Goal: Task Accomplishment & Management: Use online tool/utility

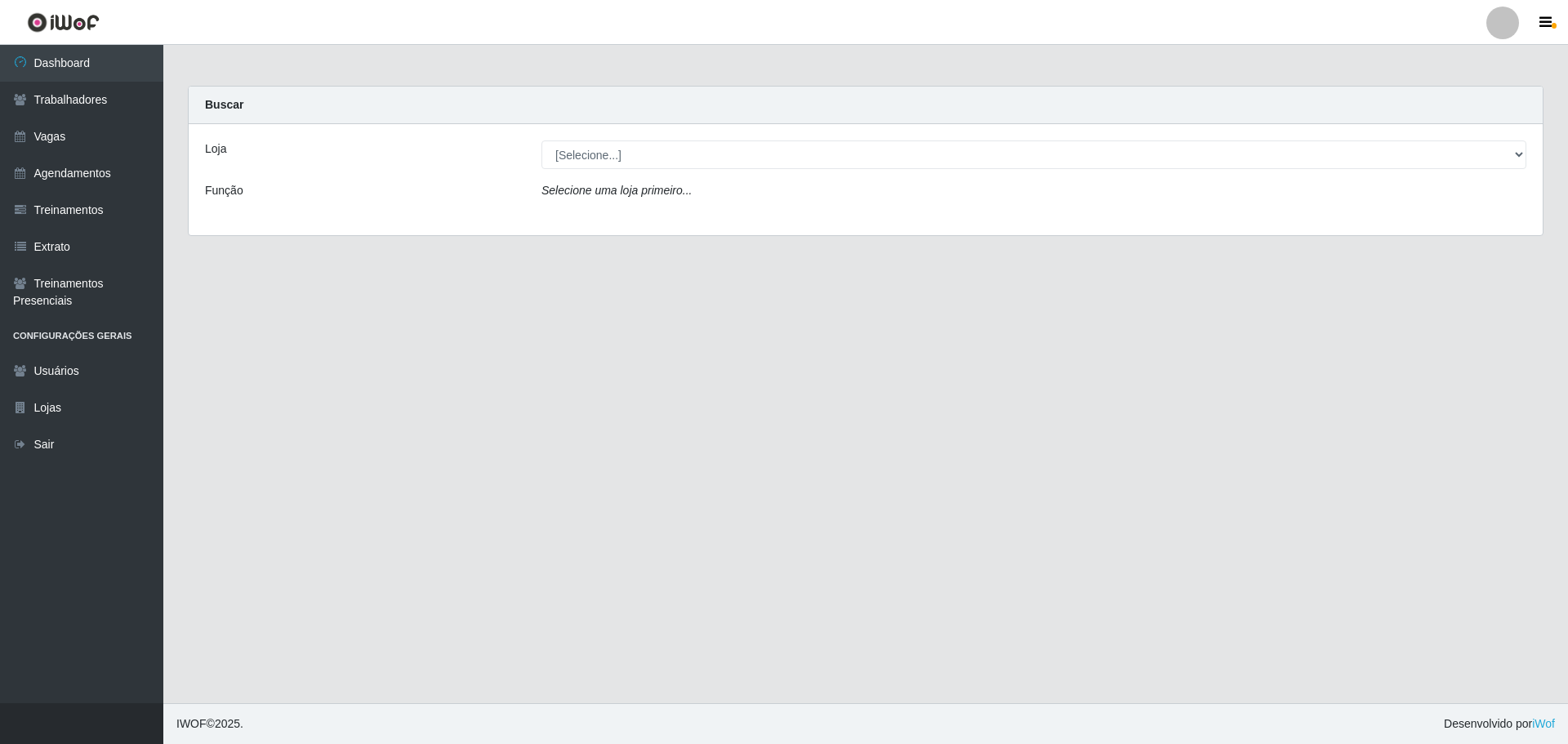
click at [716, 169] on div "Loja [Selecione...] O ROSÁRIO ALIMENTOS Função Selecione uma loja primeiro..." at bounding box center [865, 180] width 1354 height 111
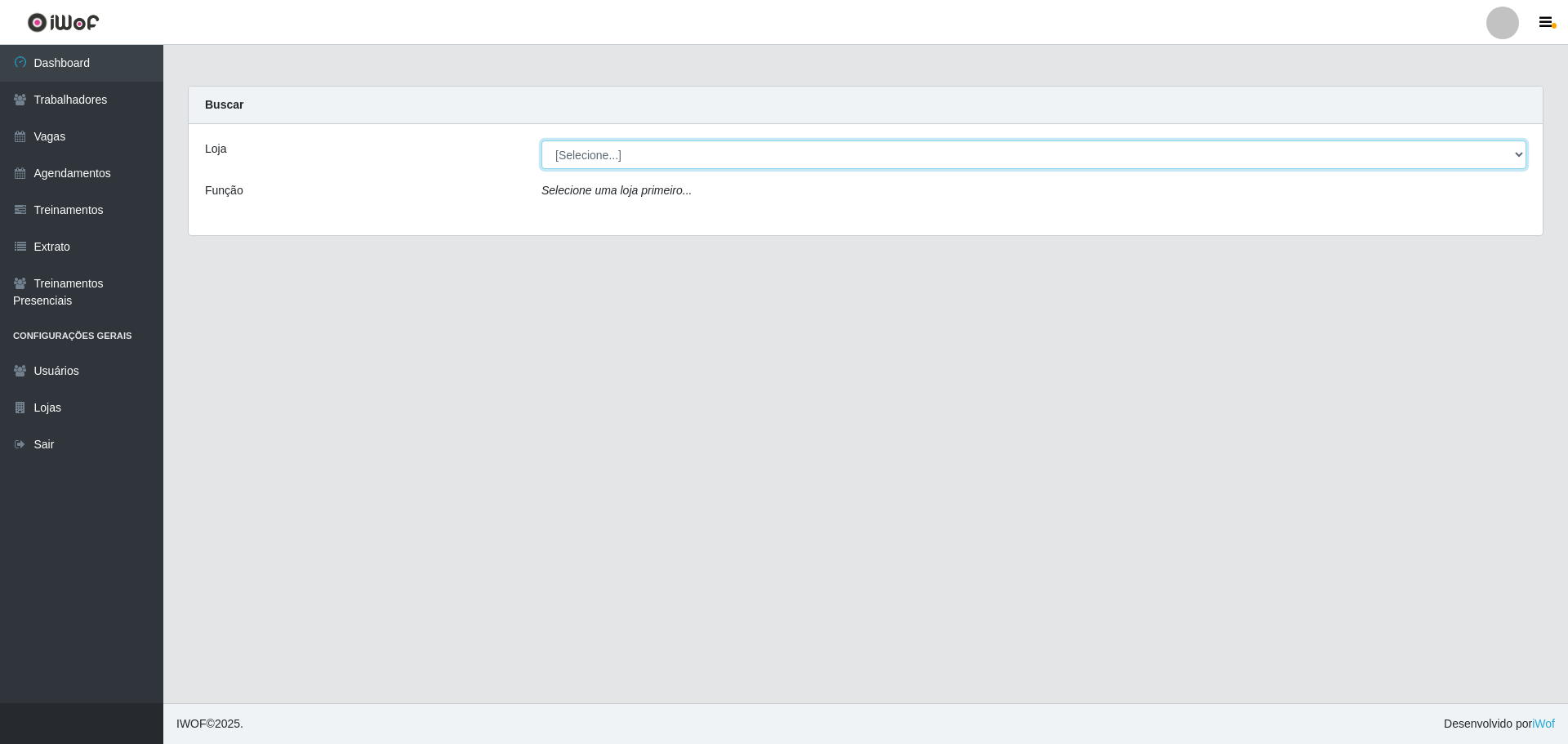
click at [703, 161] on select "[Selecione...] O ROSÁRIO ALIMENTOS" at bounding box center [1034, 154] width 985 height 28
select select "349"
click at [542, 140] on select "[Selecione...] O ROSÁRIO ALIMENTOS" at bounding box center [1034, 154] width 985 height 28
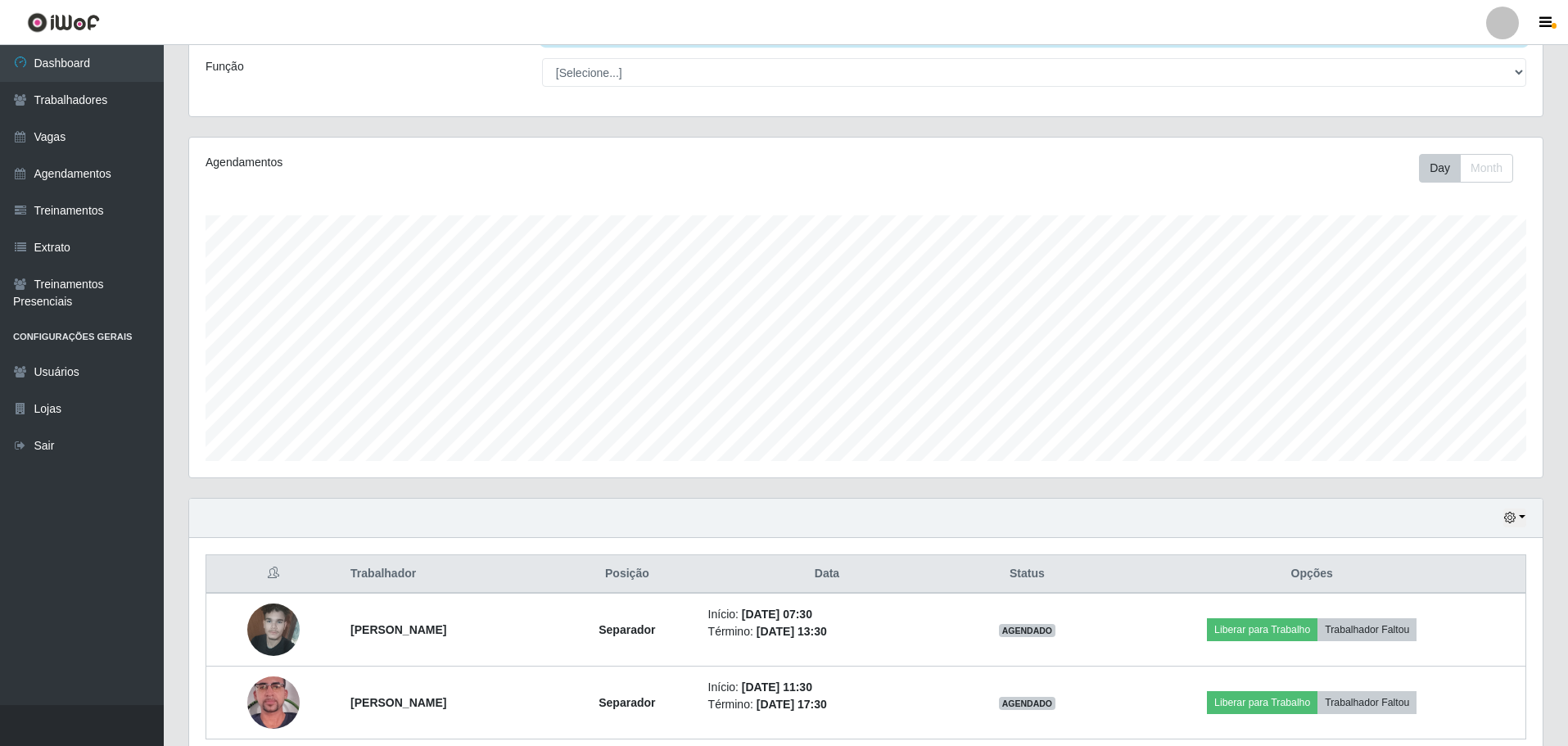
scroll to position [196, 0]
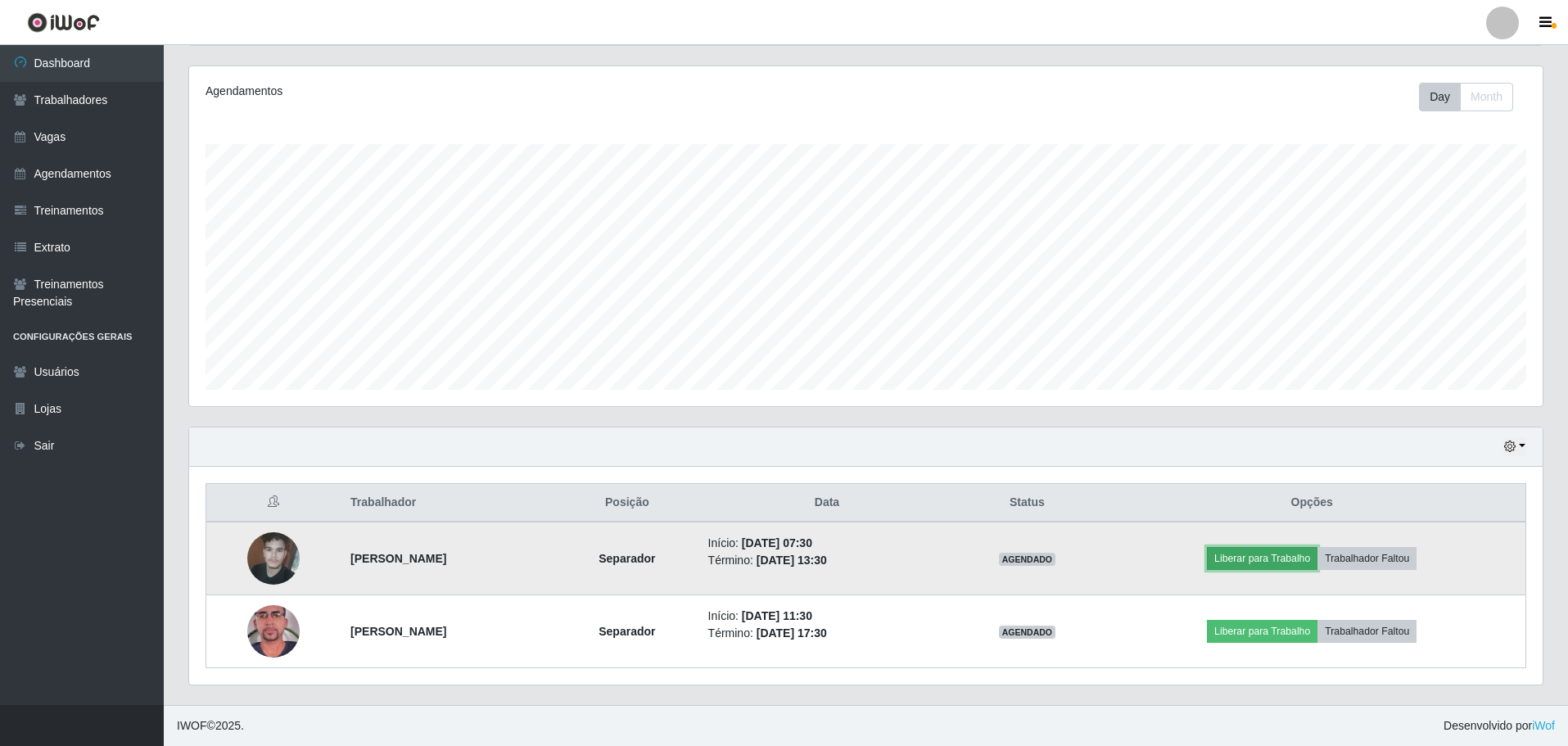
click at [1263, 562] on button "Liberar para Trabalho" at bounding box center [1262, 558] width 111 height 23
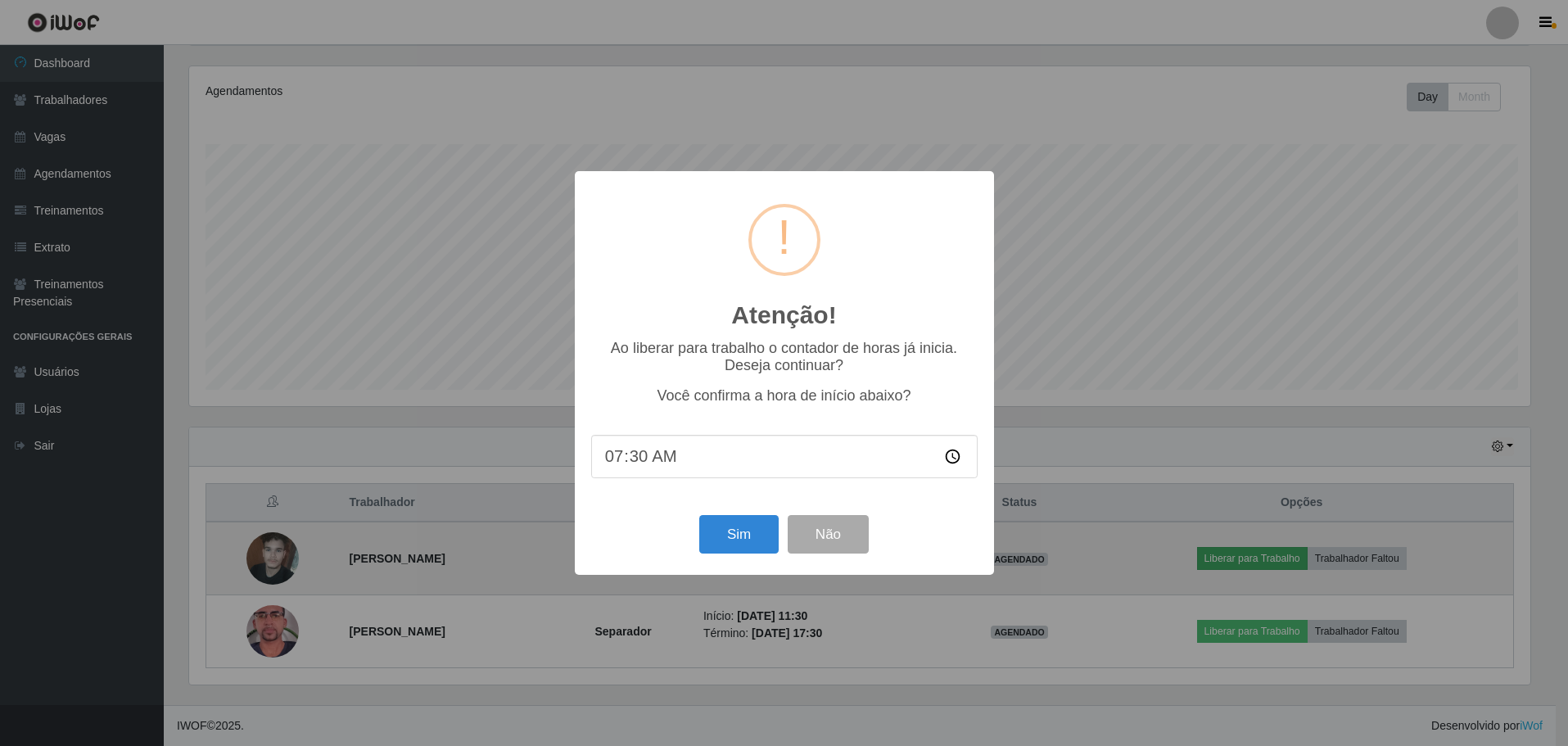
scroll to position [340, 1346]
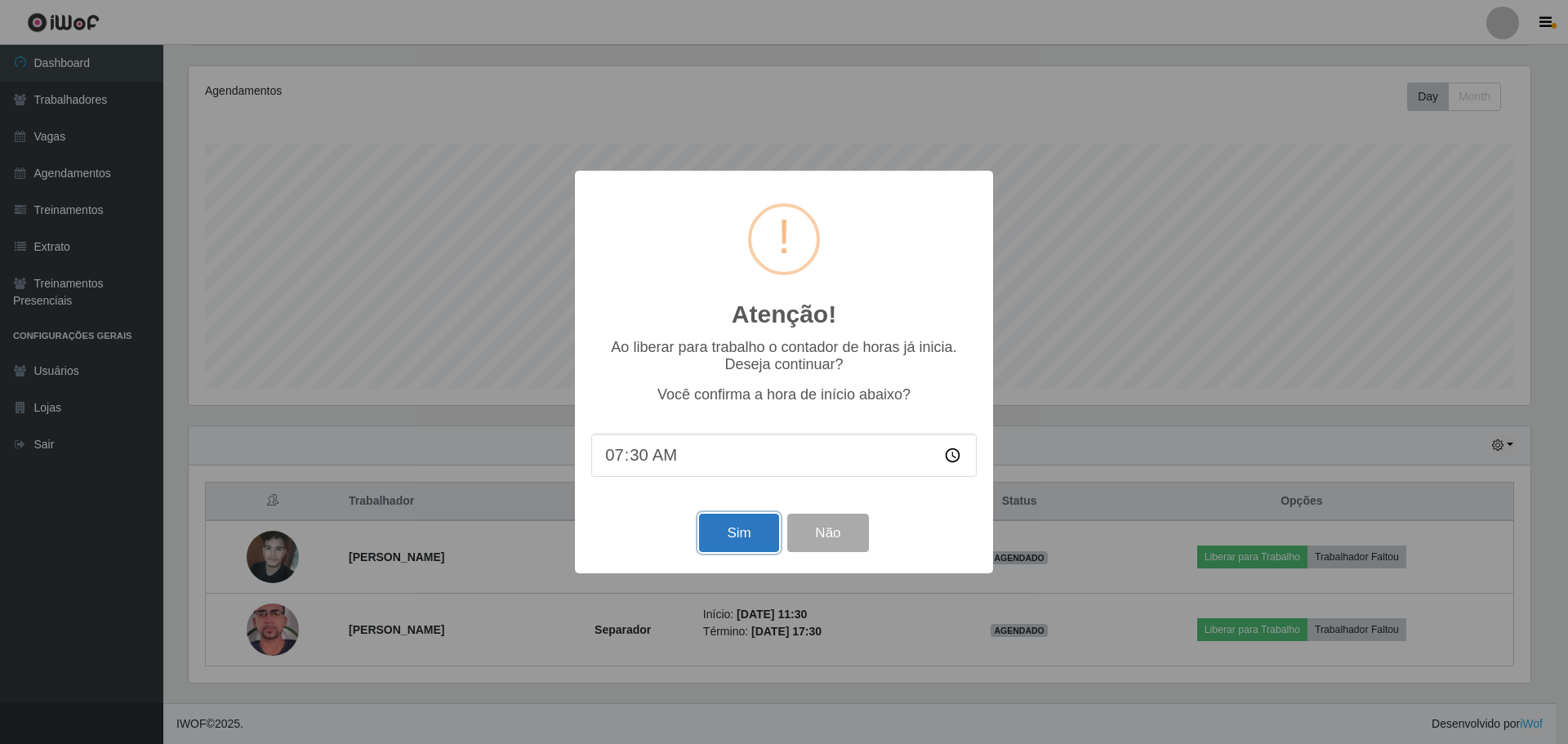
click at [751, 545] on button "Sim" at bounding box center [739, 533] width 80 height 39
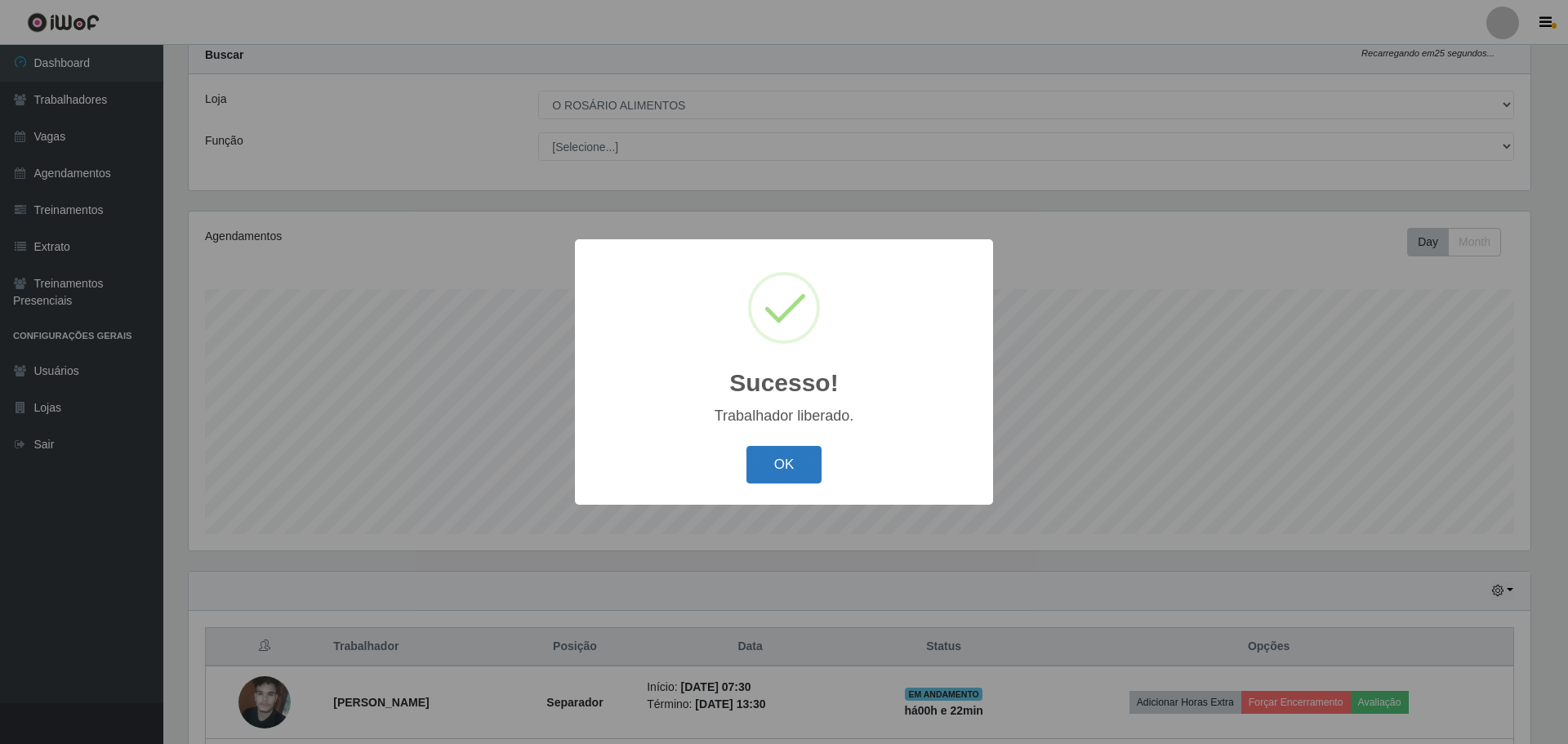
click at [814, 459] on button "OK" at bounding box center [784, 465] width 76 height 39
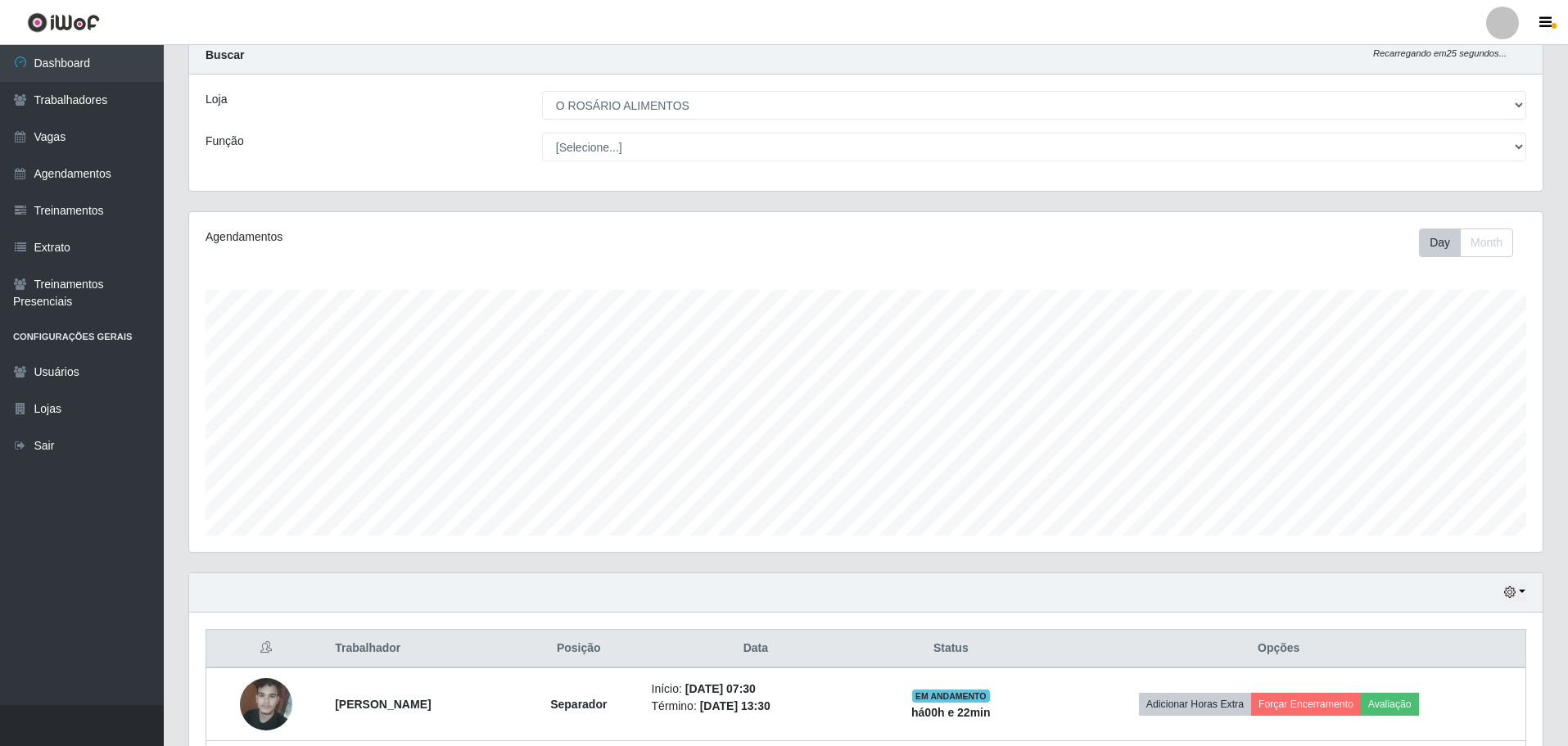
scroll to position [196, 0]
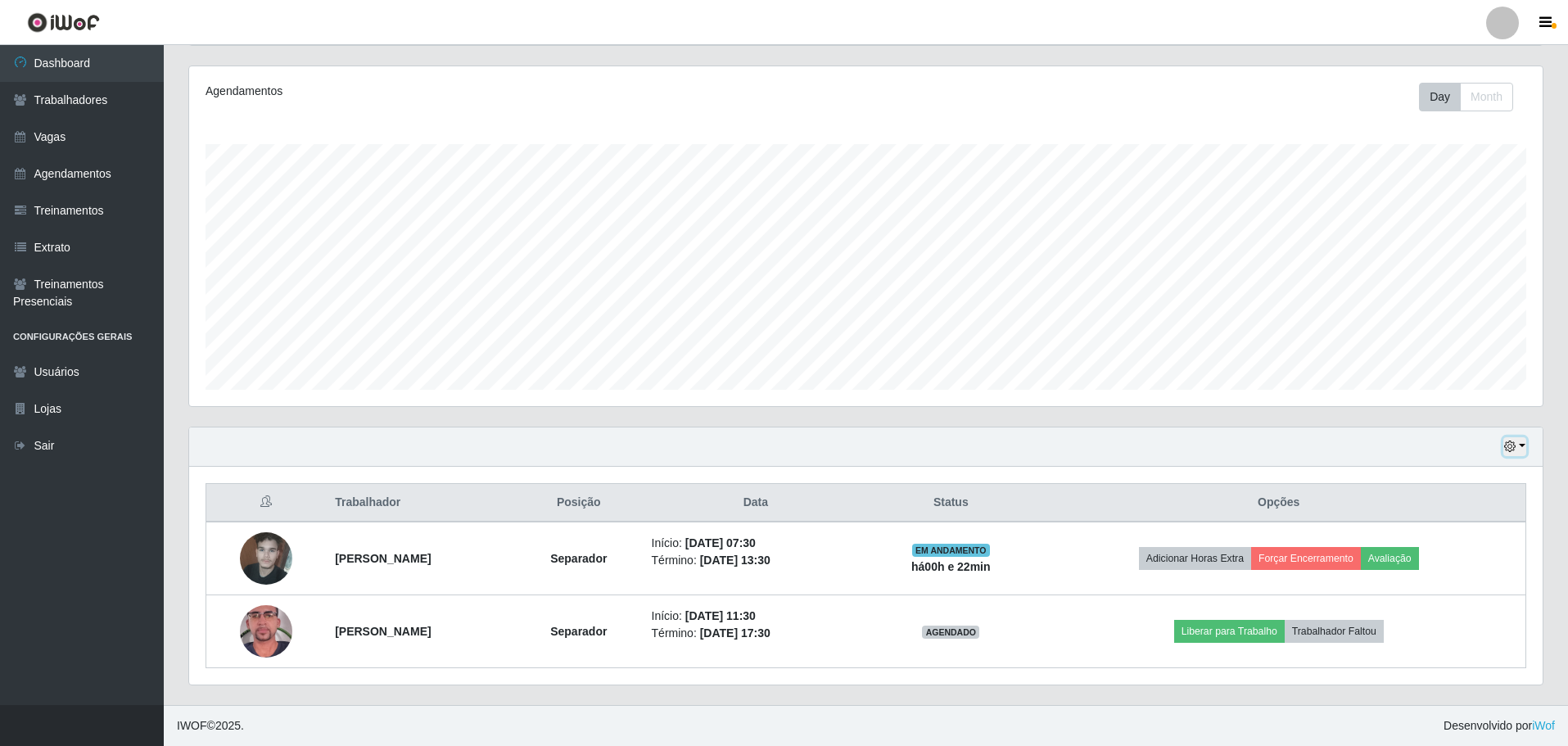
click at [1512, 441] on icon "button" at bounding box center [1510, 446] width 11 height 11
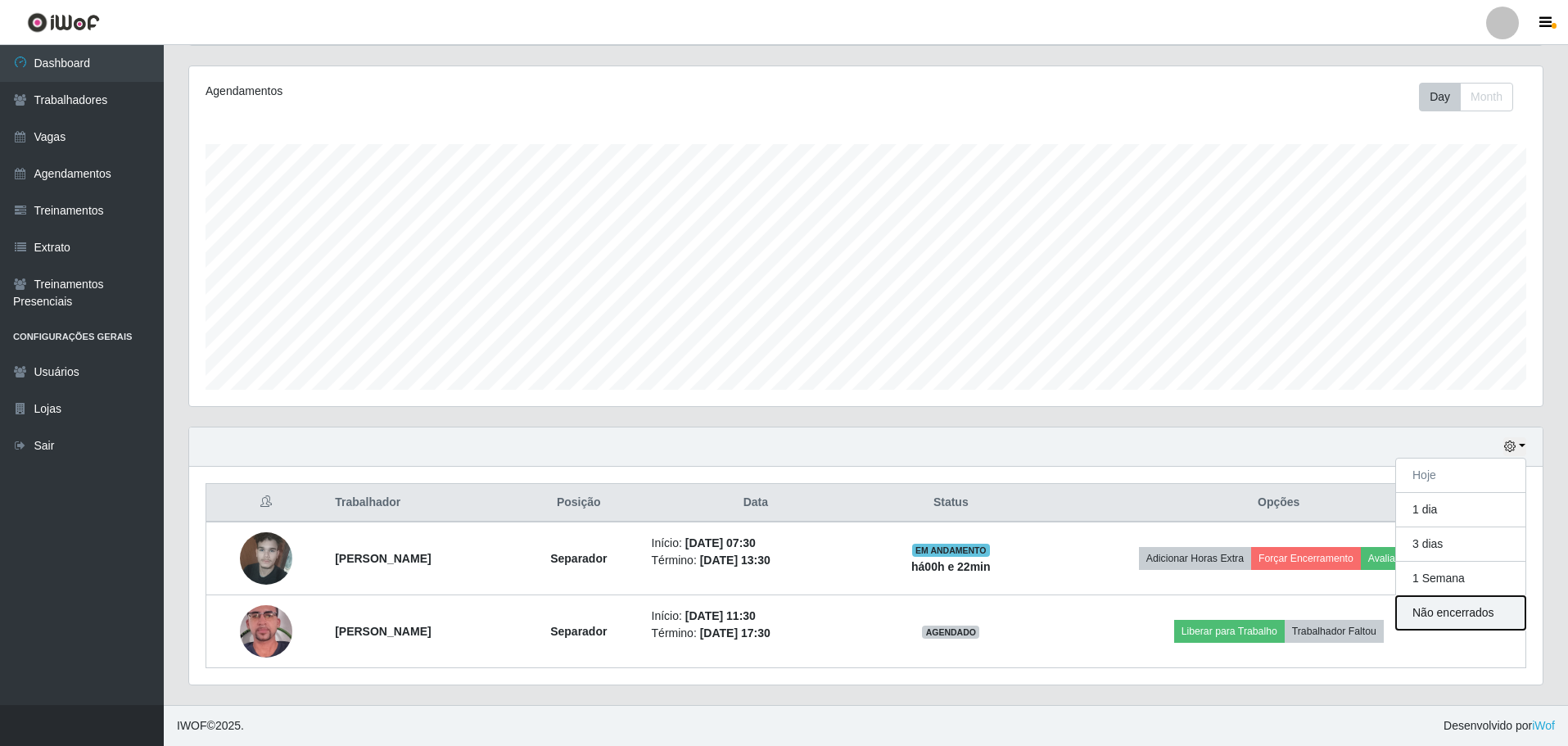
click at [1432, 614] on button "Não encerrados" at bounding box center [1461, 613] width 130 height 33
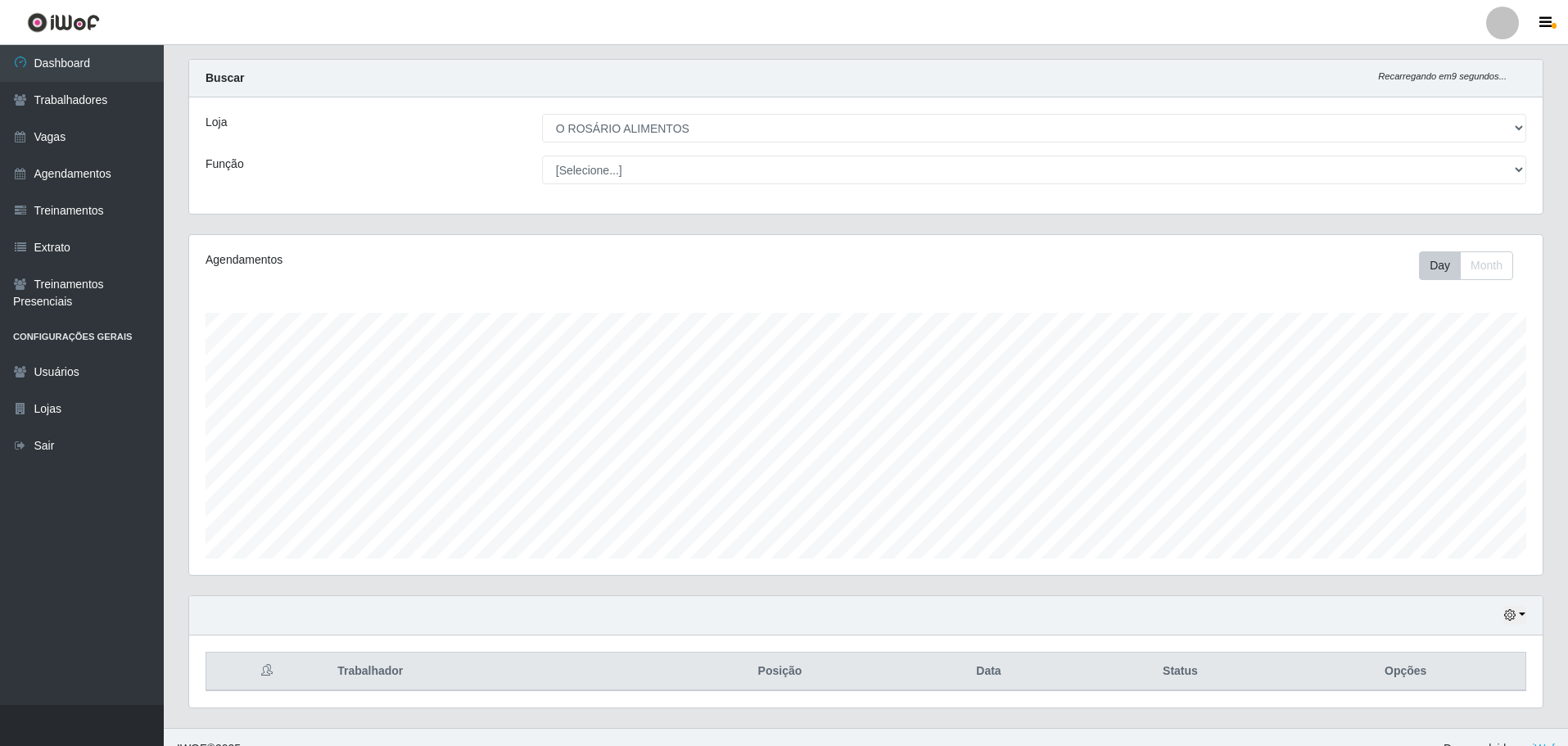
scroll to position [50, 0]
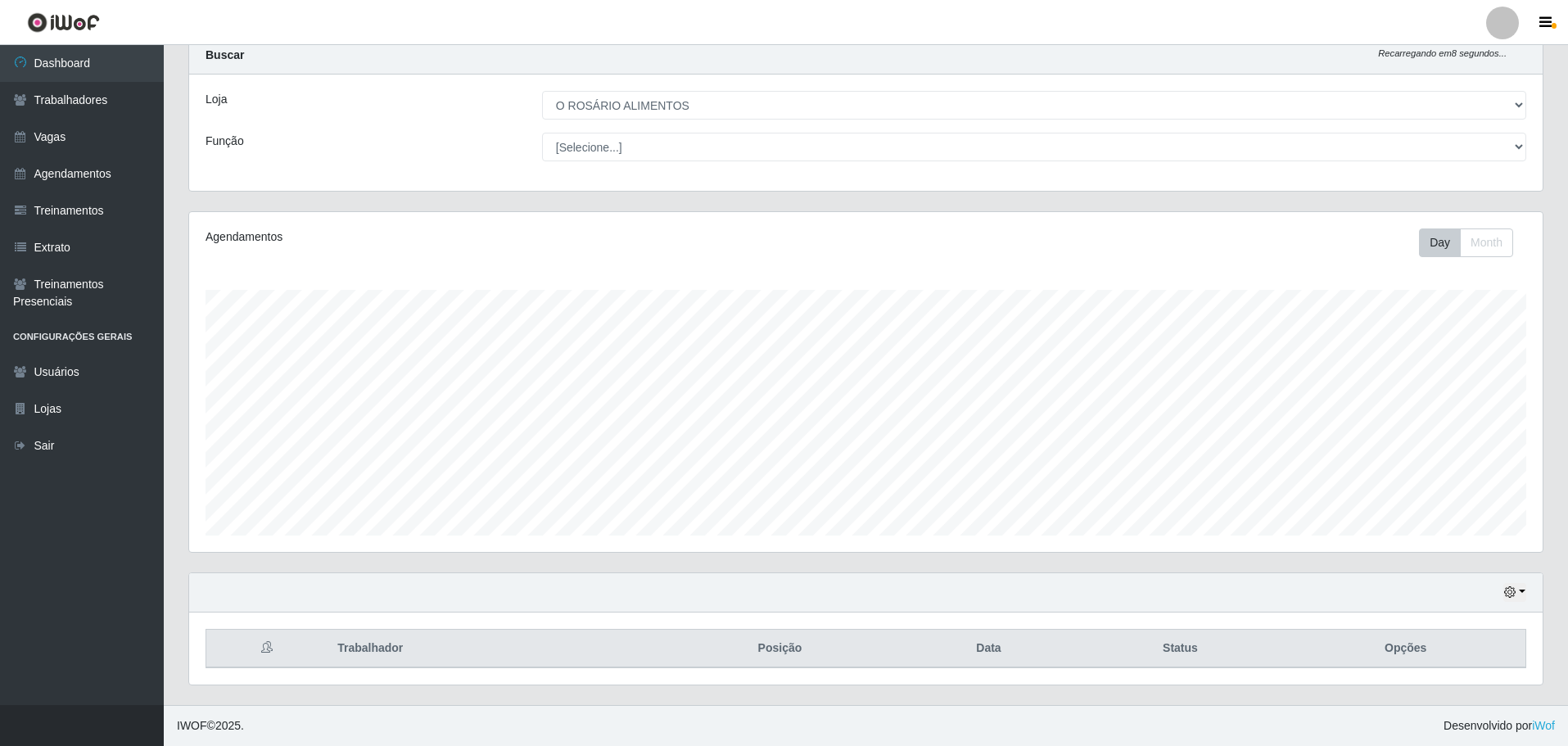
click at [1500, 584] on div "Hoje 1 dia 3 dias 1 Semana Não encerrados" at bounding box center [865, 593] width 1353 height 39
click at [1527, 589] on div "Hoje 1 dia 3 dias 1 Semana Não encerrados" at bounding box center [865, 593] width 1353 height 39
click at [1526, 599] on div "Hoje 1 dia 3 dias 1 Semana Não encerrados" at bounding box center [865, 593] width 1353 height 39
click at [1519, 589] on button "button" at bounding box center [1515, 592] width 23 height 19
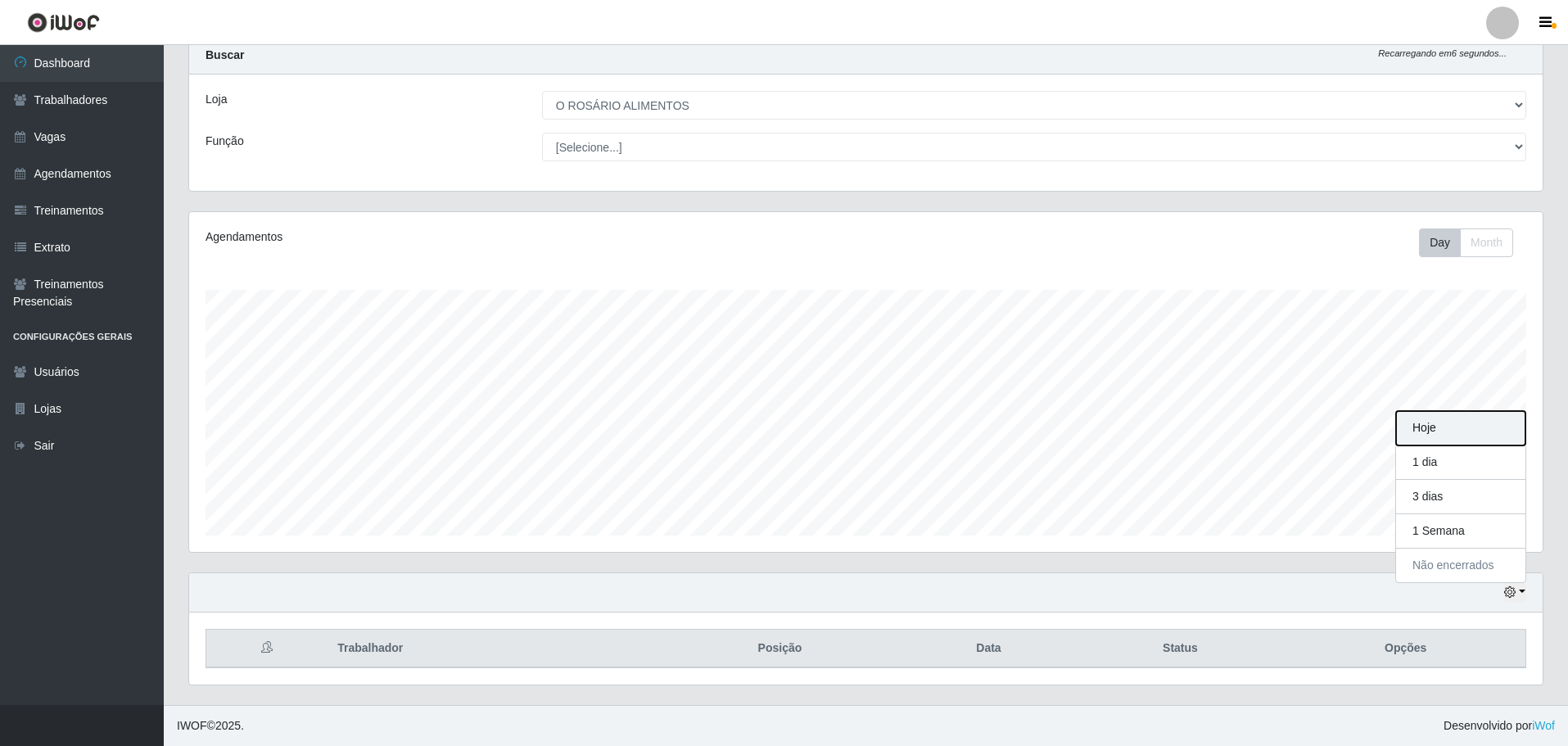
click at [1465, 438] on button "Hoje" at bounding box center [1461, 428] width 130 height 34
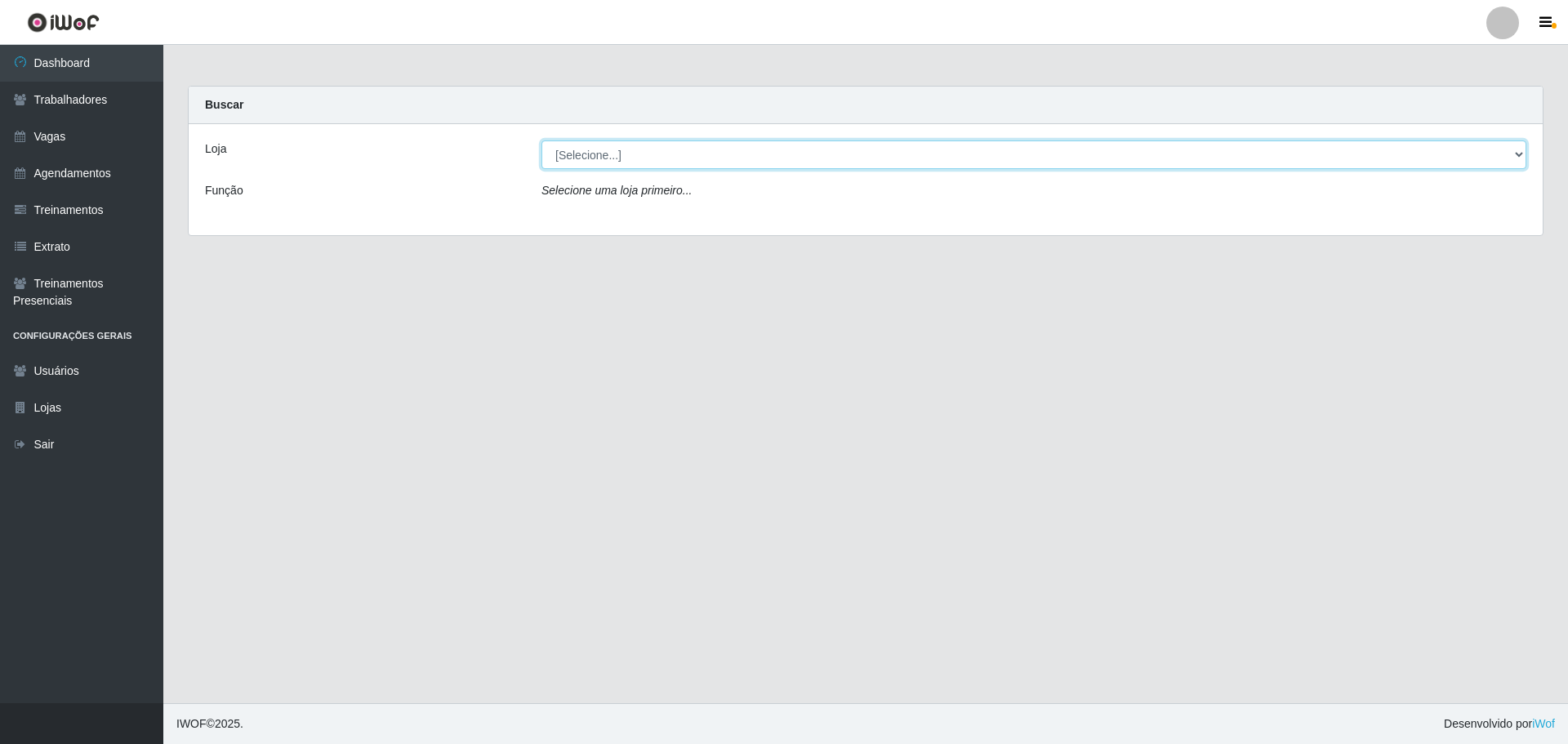
click at [692, 152] on select "[Selecione...] O ROSÁRIO ALIMENTOS" at bounding box center [1034, 154] width 985 height 28
select select "349"
click at [542, 140] on select "[Selecione...] O ROSÁRIO ALIMENTOS" at bounding box center [1034, 154] width 985 height 28
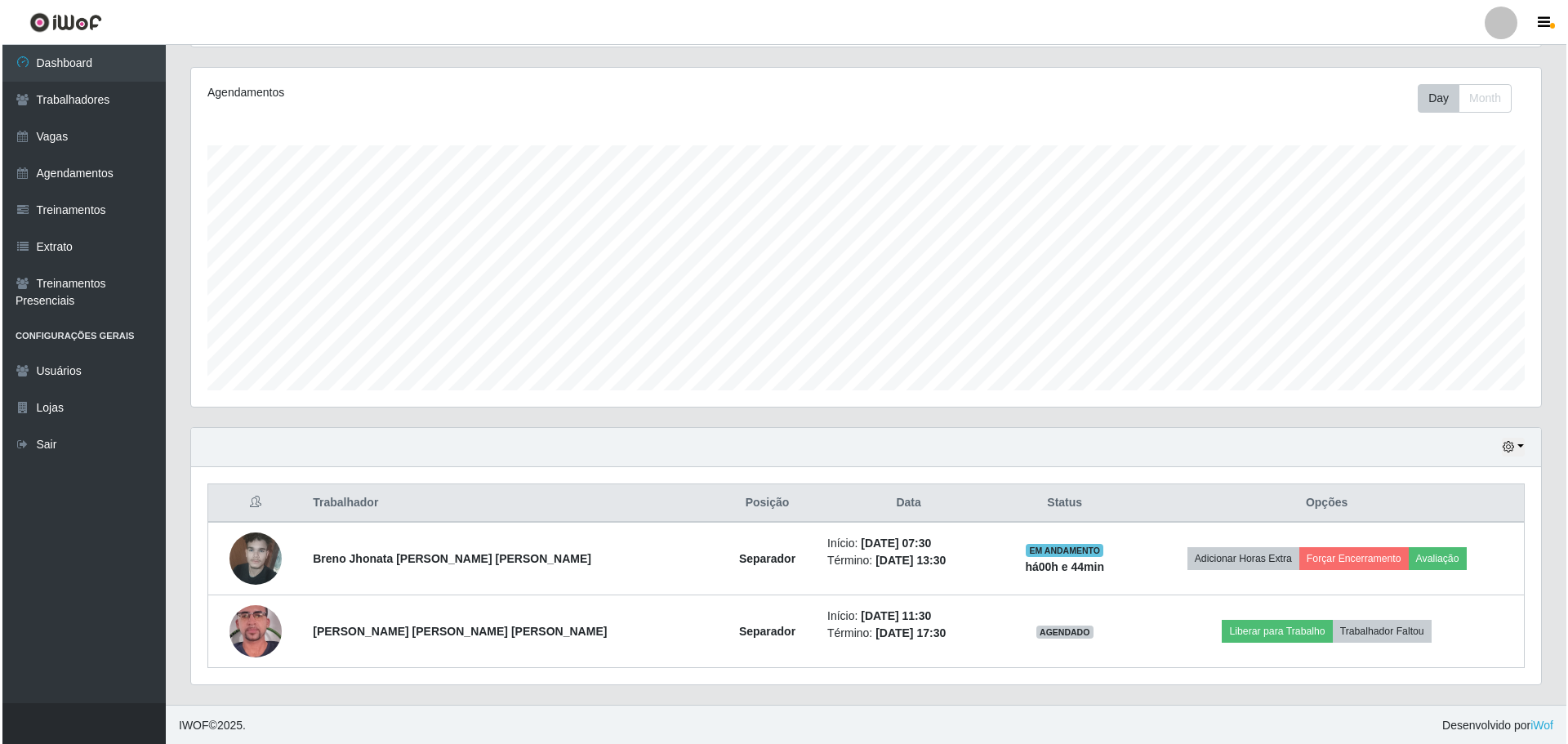
scroll to position [195, 0]
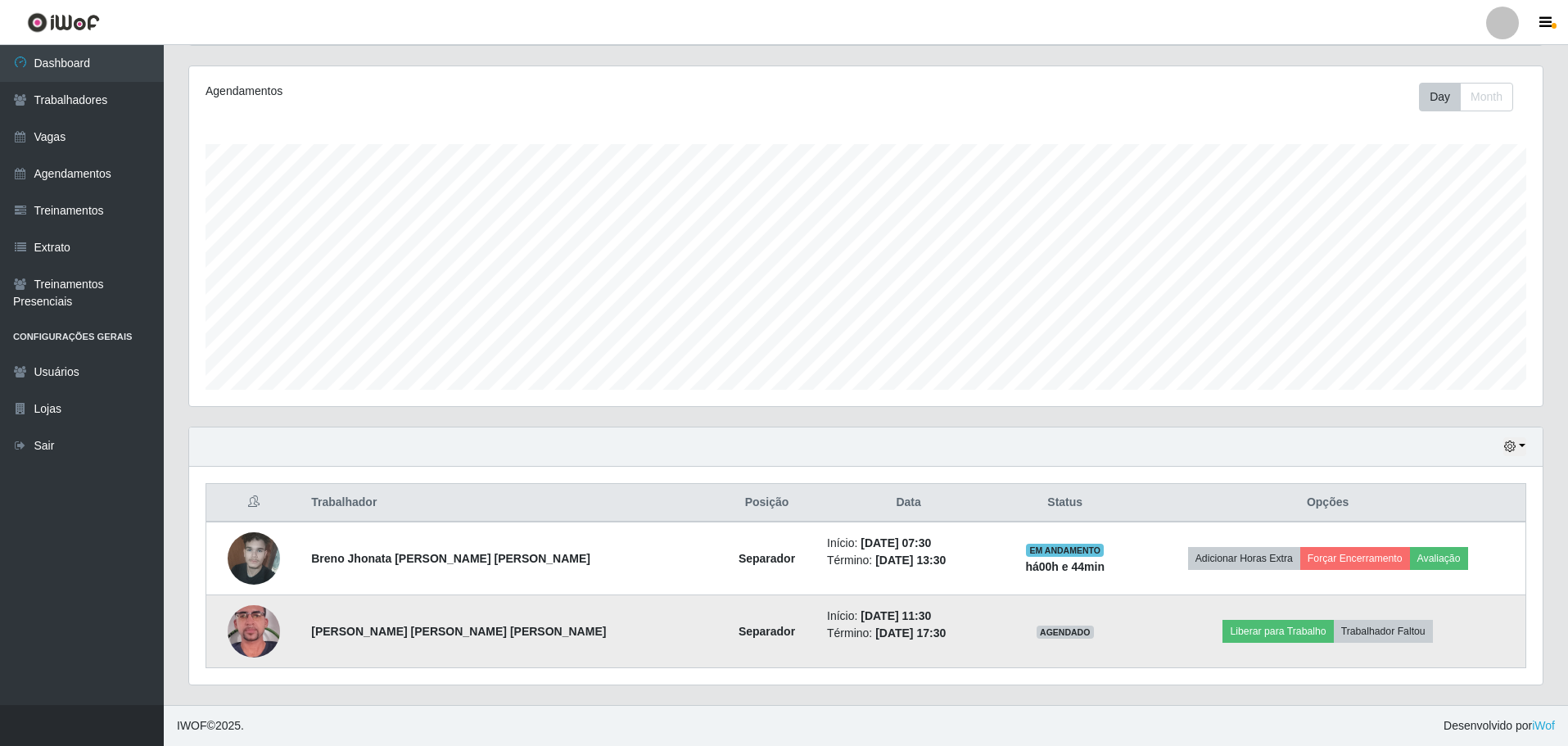
click at [268, 637] on img at bounding box center [253, 631] width 52 height 94
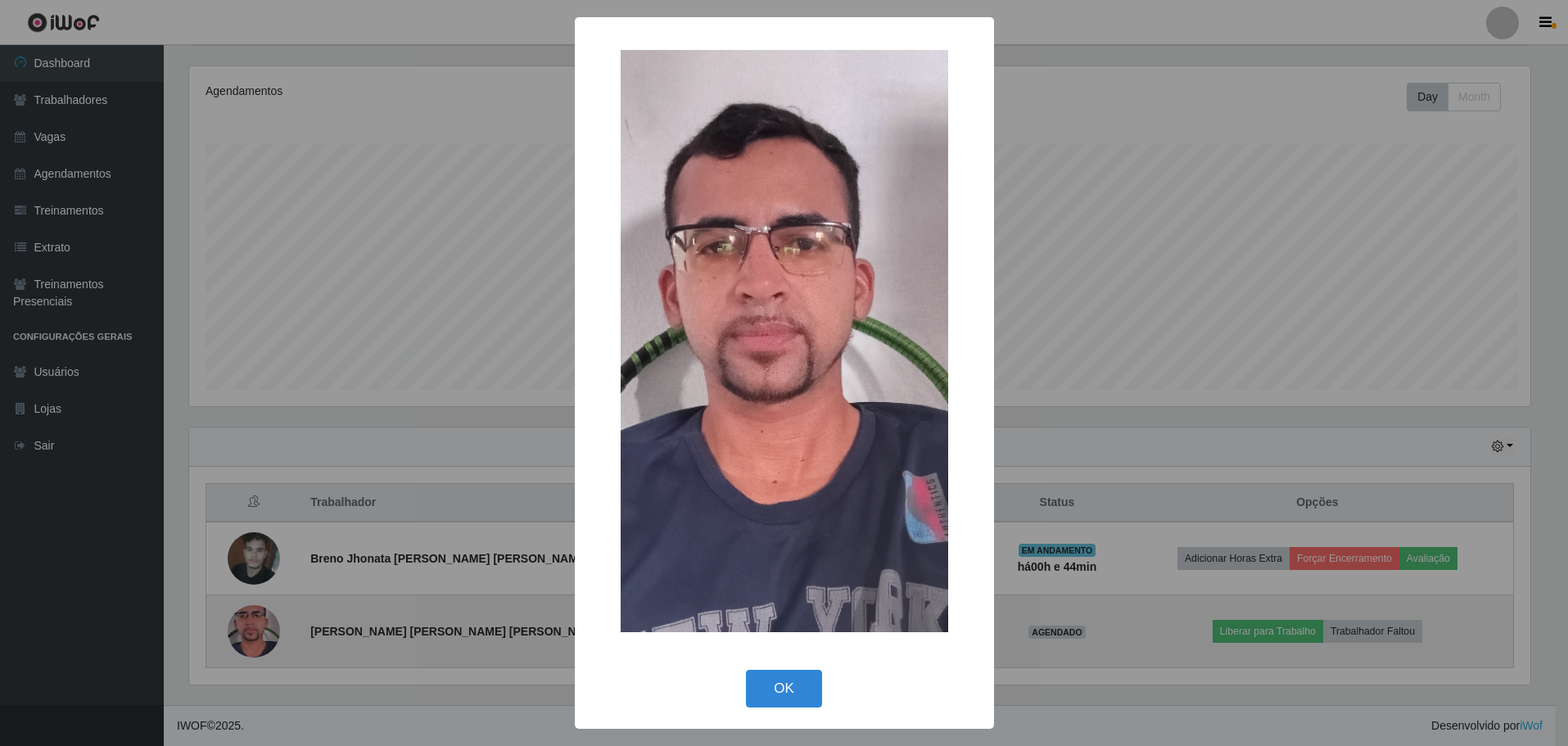
scroll to position [340, 1346]
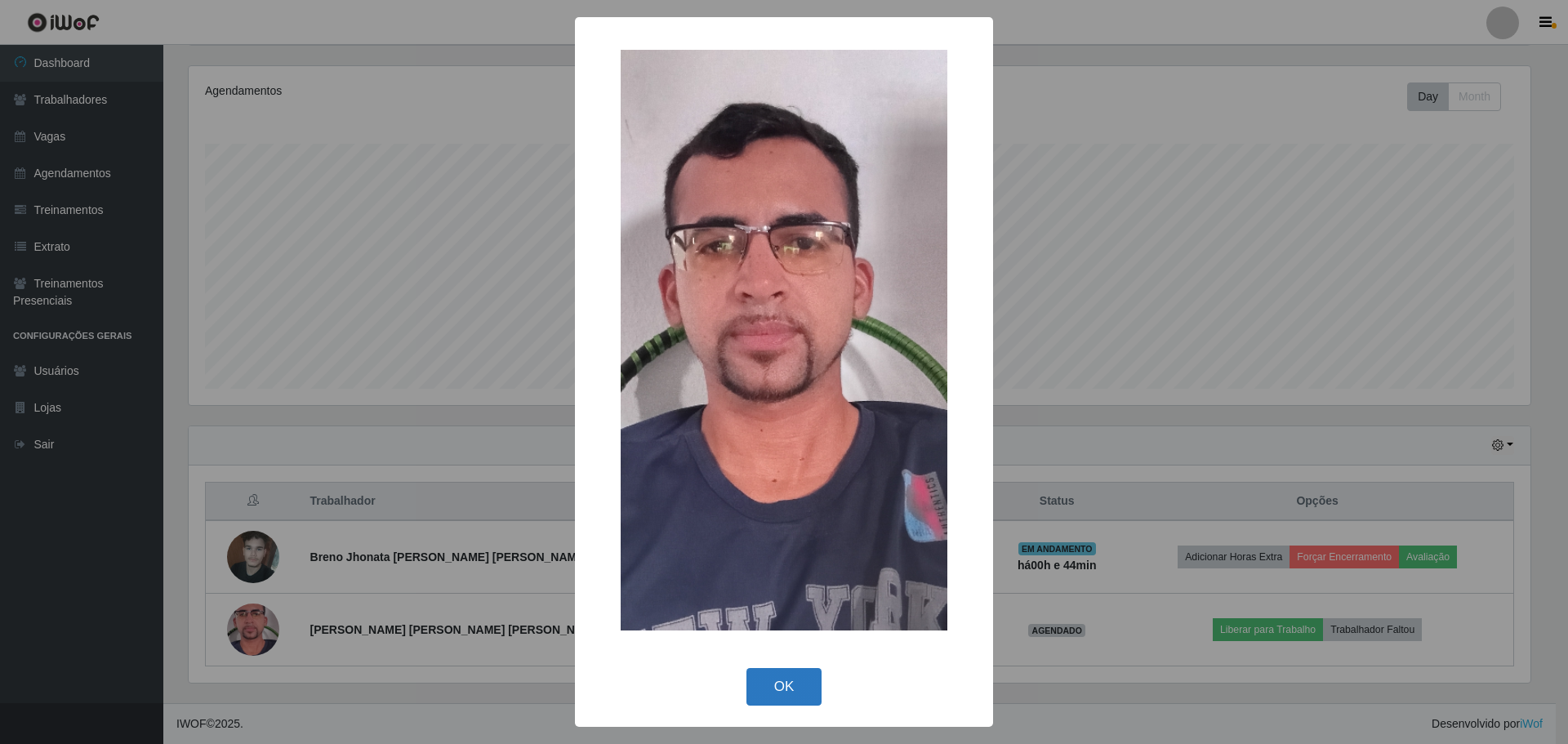
click at [793, 683] on button "OK" at bounding box center [784, 687] width 76 height 39
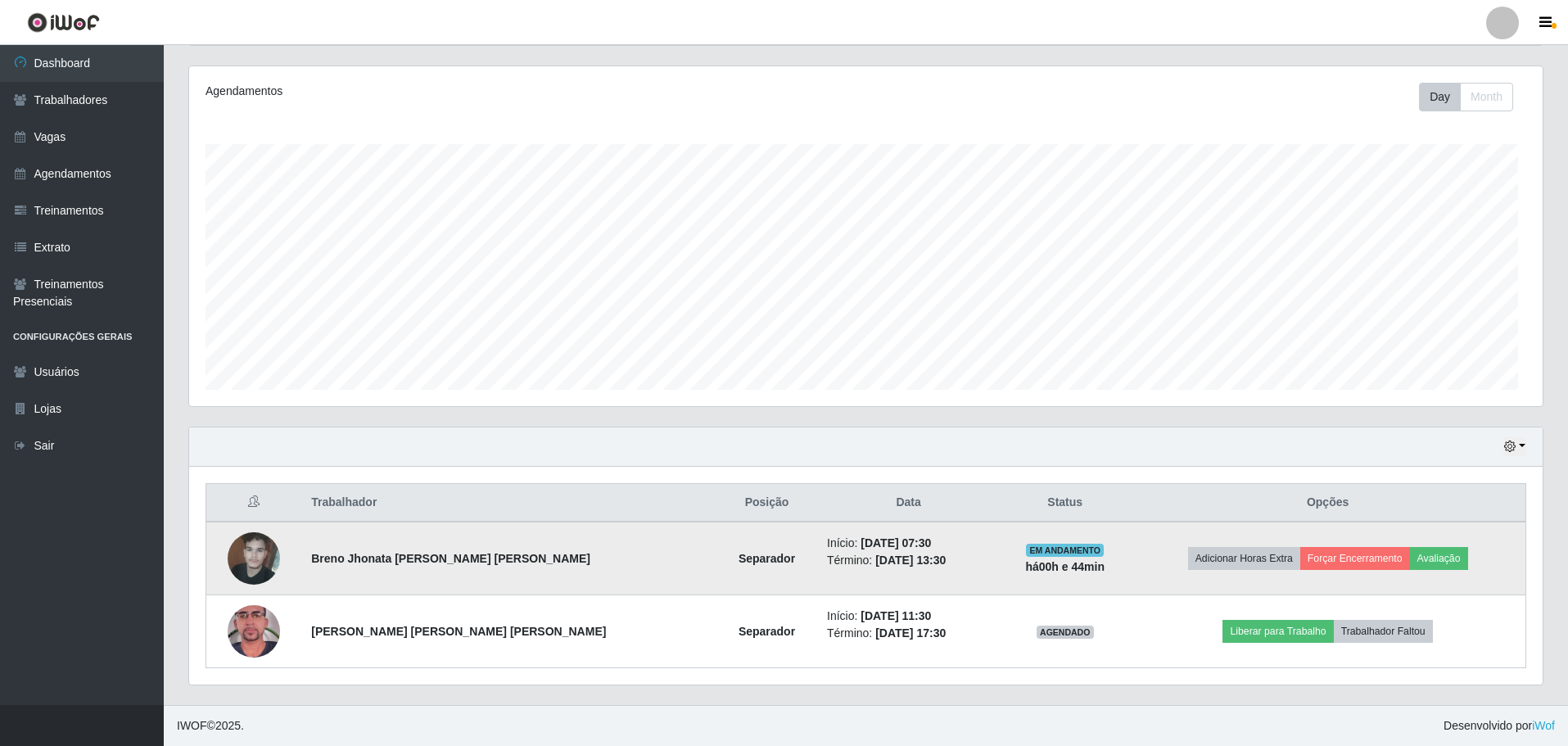
scroll to position [340, 1353]
click at [248, 562] on img at bounding box center [253, 558] width 52 height 70
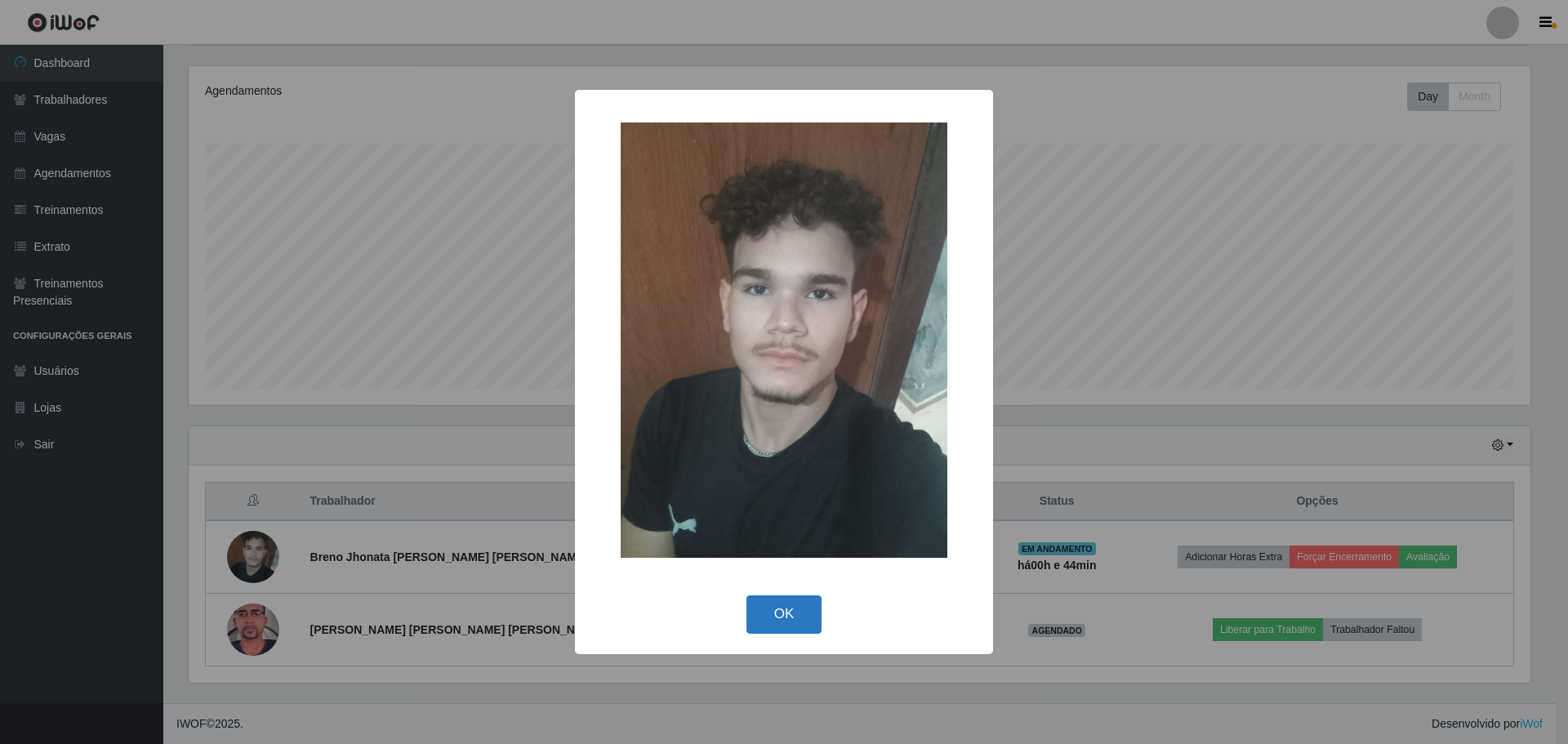
click at [811, 615] on button "OK" at bounding box center [784, 615] width 76 height 39
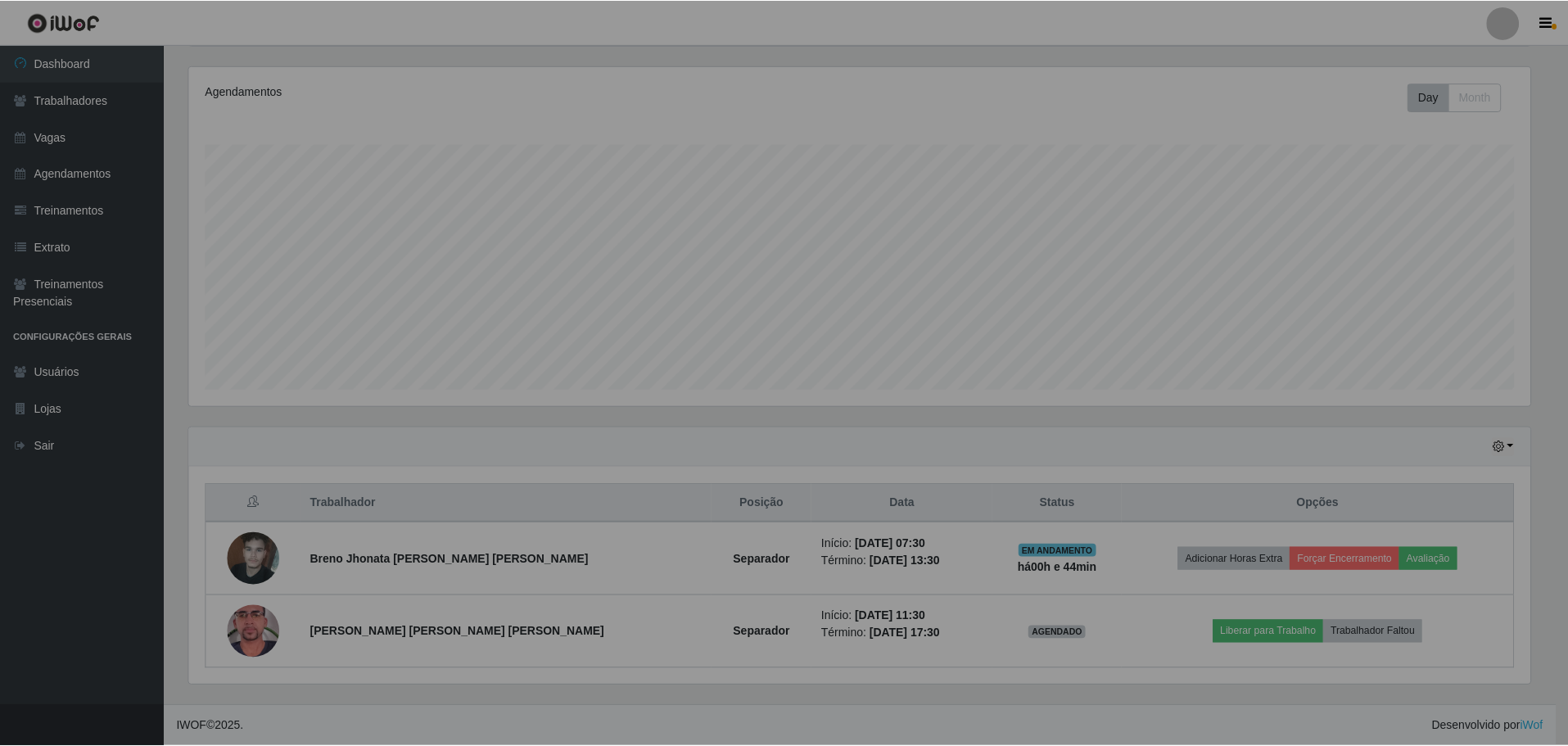
scroll to position [340, 1353]
